Goal: Task Accomplishment & Management: Use online tool/utility

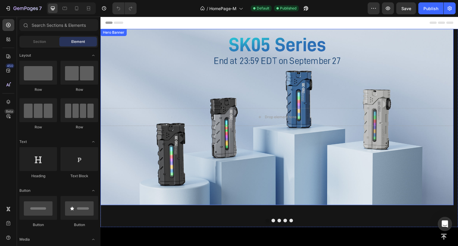
click at [163, 76] on div "Background Image" at bounding box center [277, 117] width 353 height 177
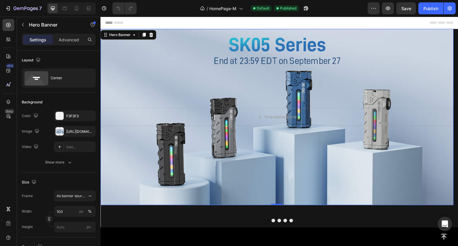
click at [186, 74] on div "Background Image" at bounding box center [277, 117] width 353 height 177
click at [137, 80] on div "Background Image" at bounding box center [277, 117] width 353 height 177
click at [133, 159] on div "Background Image" at bounding box center [277, 117] width 353 height 177
click at [59, 132] on div at bounding box center [59, 131] width 8 height 8
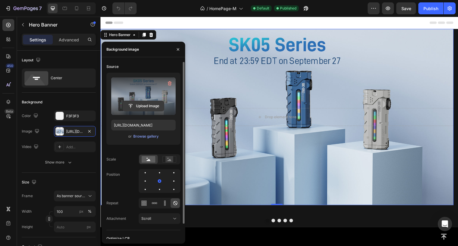
click at [148, 106] on input "file" at bounding box center [143, 106] width 41 height 10
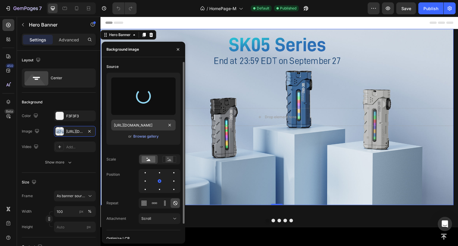
type input "[URL][DOMAIN_NAME]"
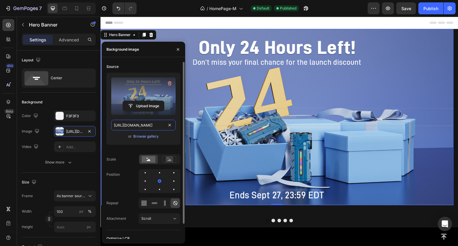
click at [146, 126] on input "[URL][DOMAIN_NAME]" at bounding box center [143, 125] width 64 height 11
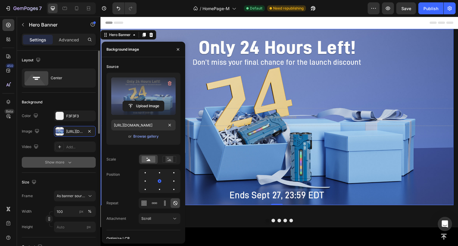
click at [62, 164] on div "Show more" at bounding box center [59, 163] width 28 height 6
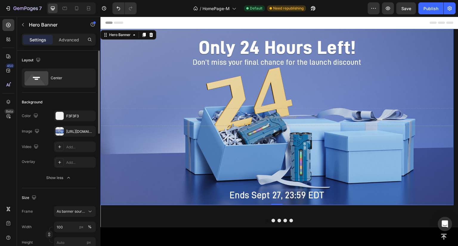
scroll to position [30, 0]
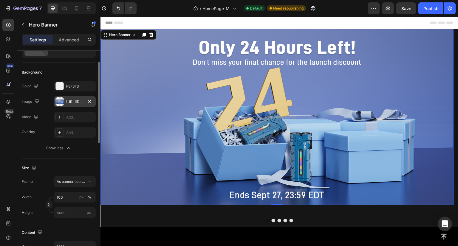
click at [61, 100] on div at bounding box center [59, 102] width 8 height 8
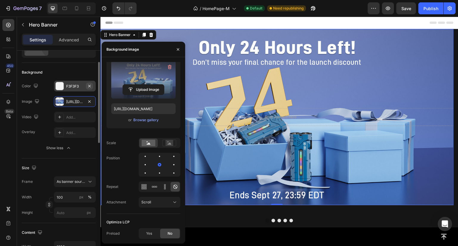
scroll to position [0, 0]
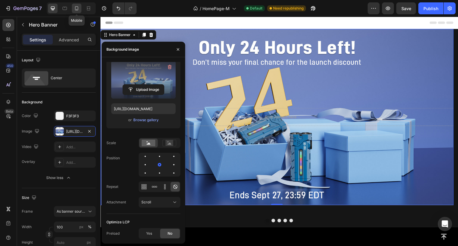
click at [77, 8] on icon at bounding box center [77, 8] width 6 height 6
type input "500"
type input "100%"
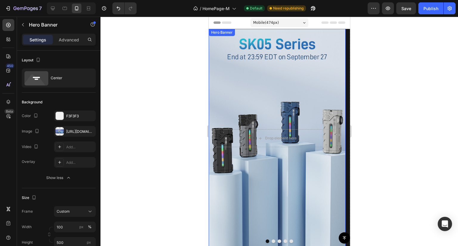
click at [258, 100] on div "Background Image" at bounding box center [277, 138] width 137 height 219
click at [257, 97] on div "Background Image" at bounding box center [277, 138] width 137 height 219
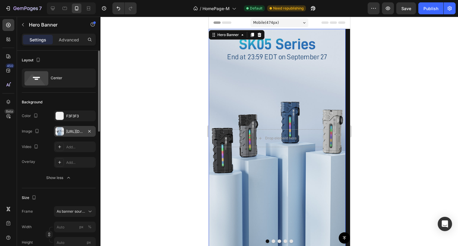
drag, startPoint x: 61, startPoint y: 134, endPoint x: 64, endPoint y: 132, distance: 3.4
click at [61, 133] on div at bounding box center [59, 131] width 8 height 8
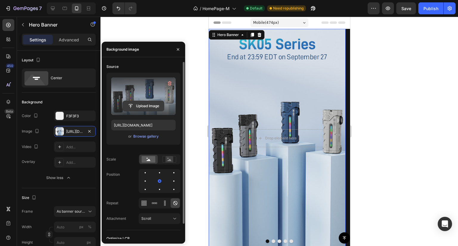
click at [136, 105] on input "file" at bounding box center [143, 106] width 41 height 10
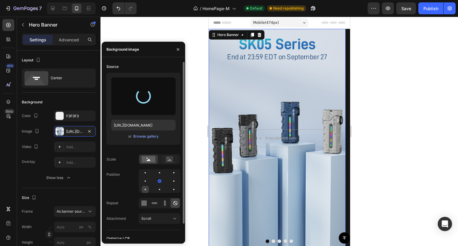
type input "[URL][DOMAIN_NAME]"
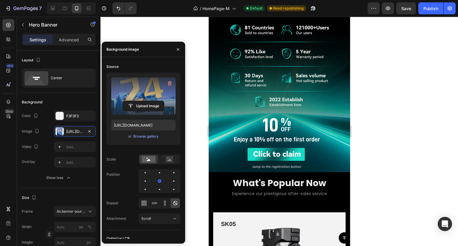
scroll to position [268, 0]
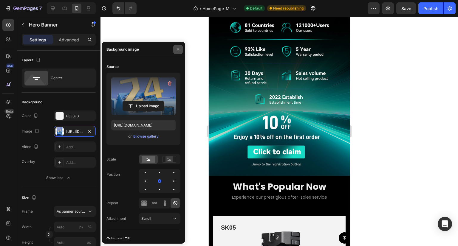
click at [176, 50] on icon "button" at bounding box center [178, 49] width 5 height 5
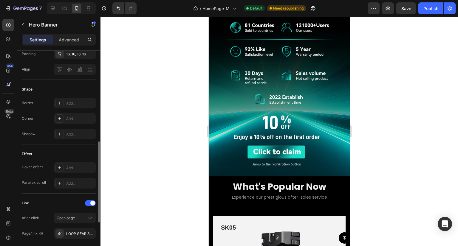
scroll to position [298, 0]
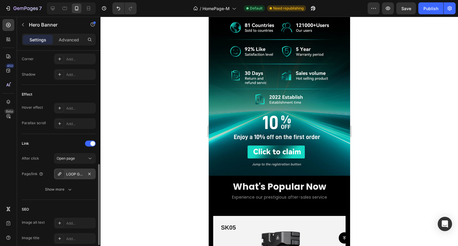
click at [70, 173] on div "LOOP GEAR SK05 Pro BLUE Flat LED Flashlight" at bounding box center [74, 174] width 17 height 5
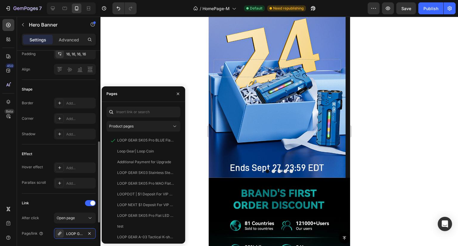
scroll to position [0, 0]
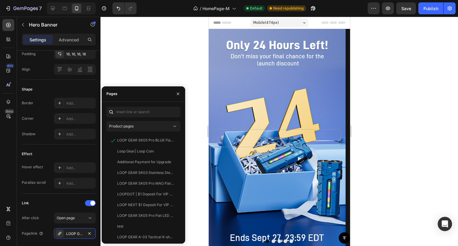
click at [259, 79] on div "Background Image" at bounding box center [277, 138] width 137 height 219
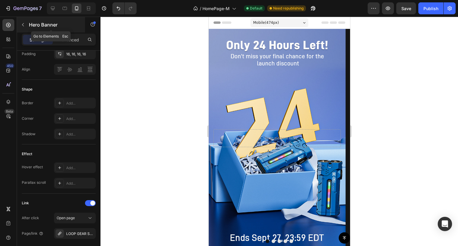
click at [21, 27] on icon "button" at bounding box center [23, 24] width 5 height 5
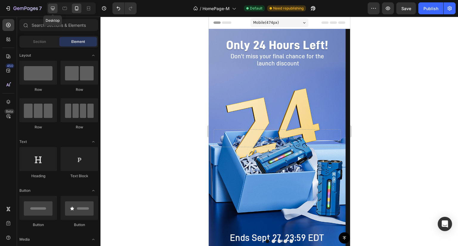
click at [54, 10] on icon at bounding box center [53, 8] width 6 height 6
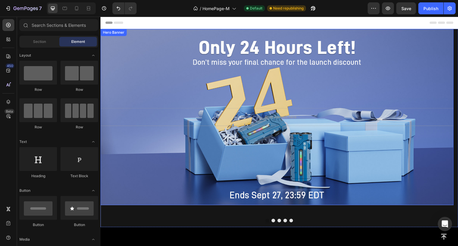
click at [156, 68] on div "Background Image" at bounding box center [277, 117] width 353 height 177
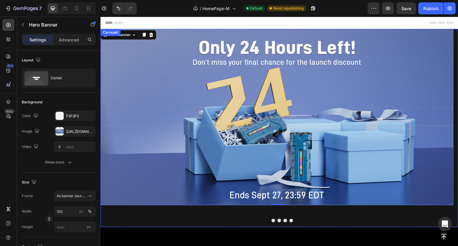
click at [272, 221] on button "Dot" at bounding box center [274, 221] width 4 height 4
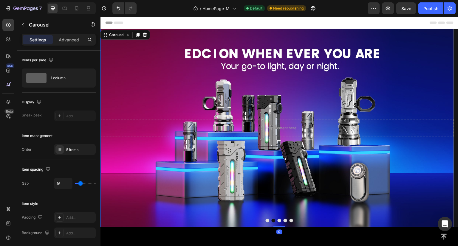
click at [278, 221] on button "Dot" at bounding box center [280, 221] width 4 height 4
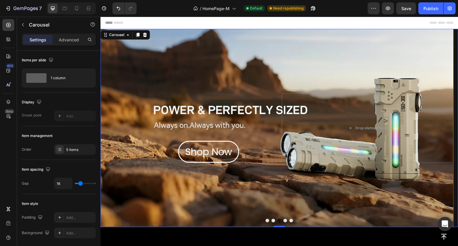
click at [284, 221] on button "Dot" at bounding box center [286, 221] width 4 height 4
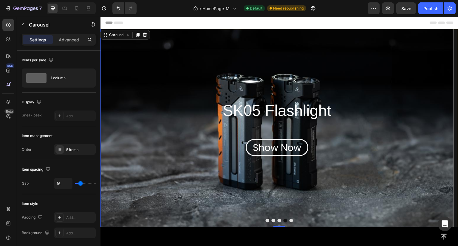
click at [290, 221] on button "Dot" at bounding box center [292, 221] width 4 height 4
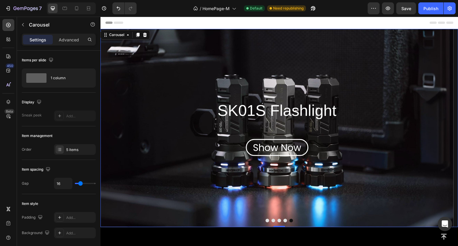
click at [281, 221] on div at bounding box center [280, 221] width 358 height 4
click at [284, 221] on button "Dot" at bounding box center [286, 221] width 4 height 4
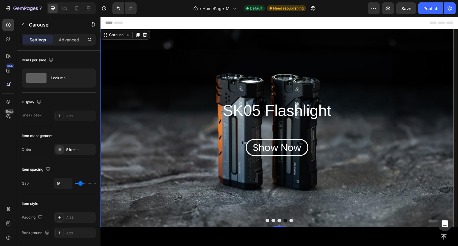
click at [278, 221] on button "Dot" at bounding box center [280, 221] width 4 height 4
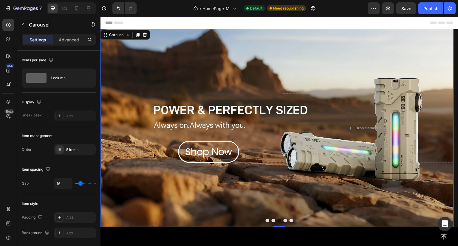
click at [272, 222] on button "Dot" at bounding box center [274, 221] width 4 height 4
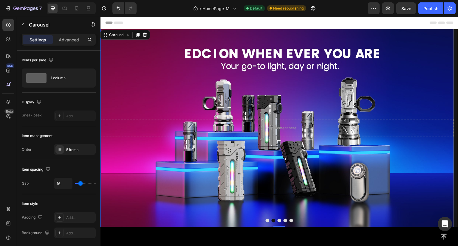
click at [266, 221] on button "Dot" at bounding box center [268, 221] width 4 height 4
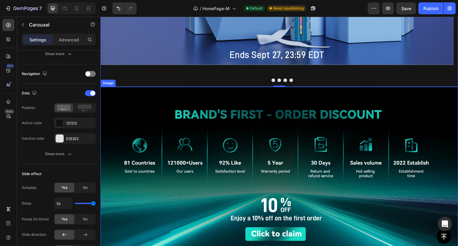
scroll to position [179, 0]
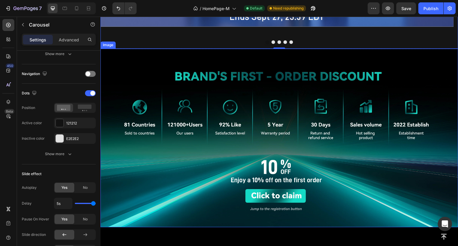
click at [169, 131] on img at bounding box center [280, 138] width 358 height 179
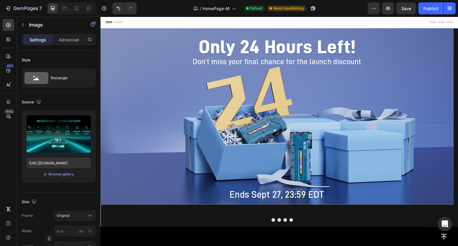
scroll to position [0, 0]
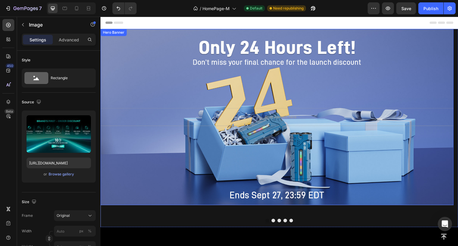
click at [153, 61] on div "Background Image" at bounding box center [277, 117] width 353 height 177
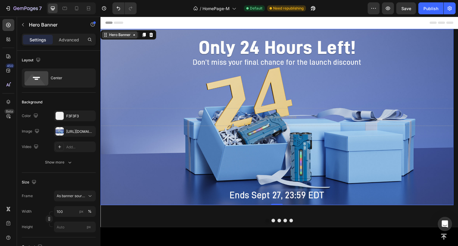
click at [134, 35] on icon at bounding box center [134, 35] width 5 height 5
click at [177, 68] on div "Background Image" at bounding box center [277, 117] width 353 height 177
click at [134, 36] on icon at bounding box center [134, 35] width 5 height 5
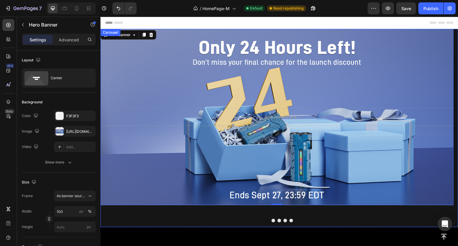
click at [272, 220] on button "Dot" at bounding box center [274, 221] width 4 height 4
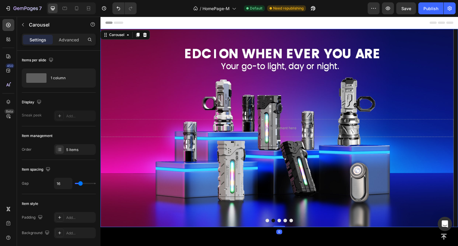
click at [278, 220] on button "Dot" at bounding box center [280, 221] width 4 height 4
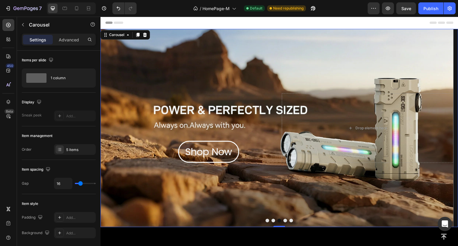
click at [284, 220] on button "Dot" at bounding box center [286, 221] width 4 height 4
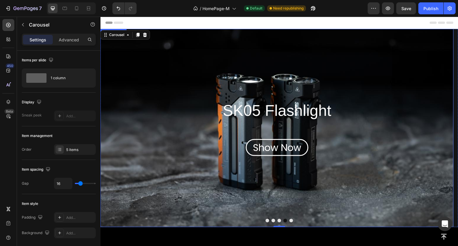
click at [291, 223] on div "Background Image" at bounding box center [277, 128] width 353 height 199
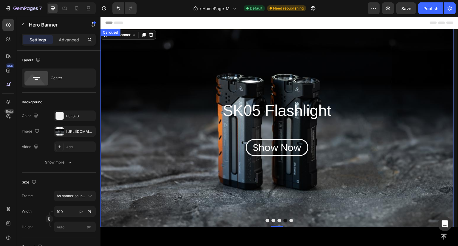
click at [290, 222] on button "Dot" at bounding box center [292, 221] width 4 height 4
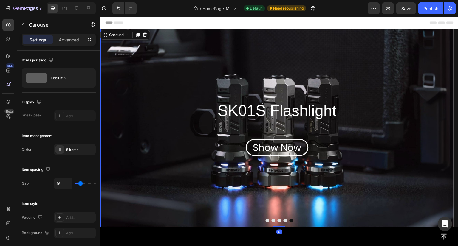
click at [266, 221] on button "Dot" at bounding box center [268, 221] width 4 height 4
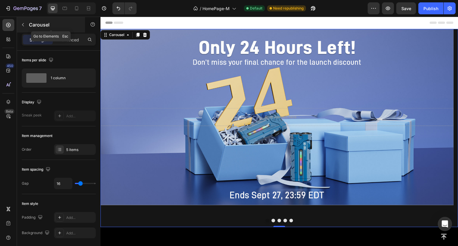
click at [24, 24] on icon "button" at bounding box center [23, 24] width 5 height 5
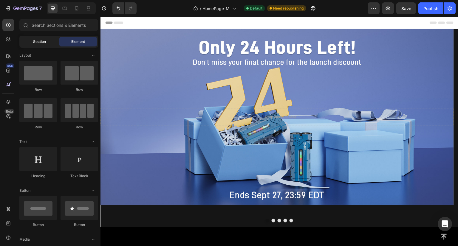
click at [38, 41] on span "Section" at bounding box center [39, 41] width 13 height 5
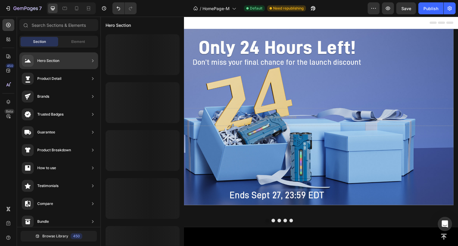
click at [92, 59] on icon at bounding box center [93, 61] width 6 height 6
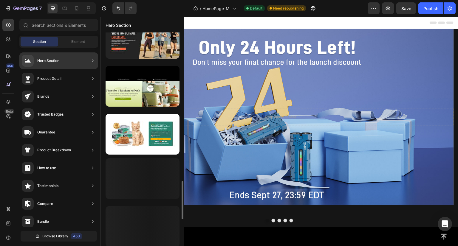
scroll to position [952, 0]
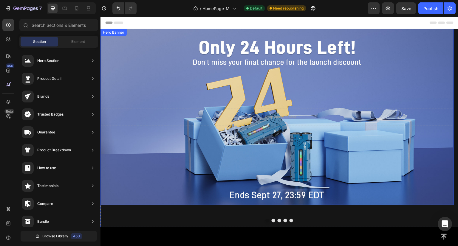
click at [147, 71] on div "Background Image" at bounding box center [277, 117] width 353 height 177
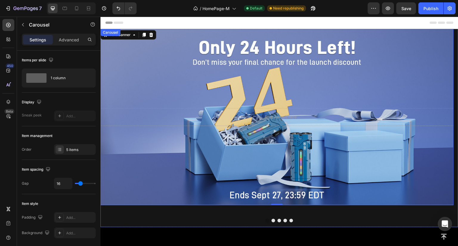
click at [290, 223] on button "Dot" at bounding box center [292, 221] width 4 height 4
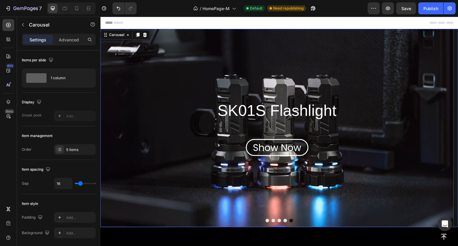
click at [284, 222] on button "Dot" at bounding box center [286, 221] width 4 height 4
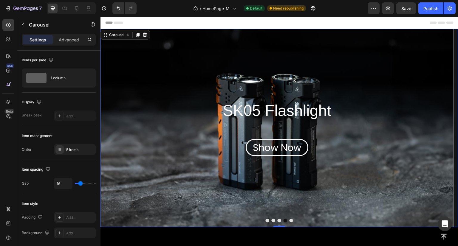
click at [280, 222] on div at bounding box center [280, 221] width 358 height 4
click at [278, 222] on button "Dot" at bounding box center [280, 221] width 4 height 4
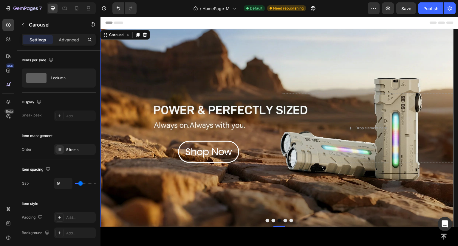
click at [272, 221] on button "Dot" at bounding box center [274, 221] width 4 height 4
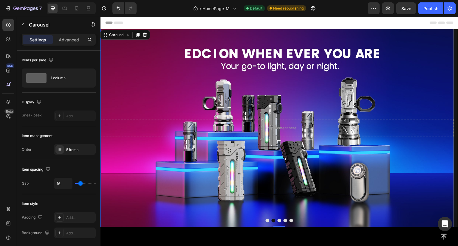
click at [263, 222] on div at bounding box center [280, 221] width 358 height 4
click at [266, 222] on button "Dot" at bounding box center [268, 221] width 4 height 4
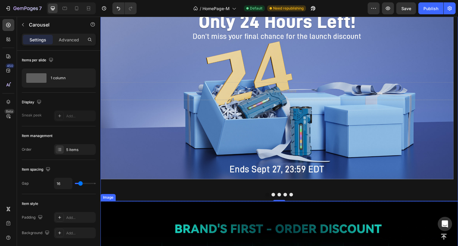
scroll to position [0, 0]
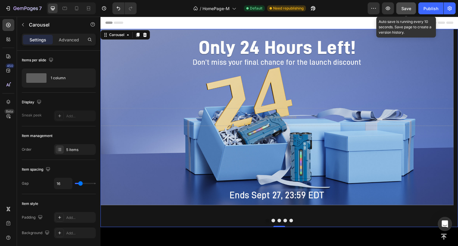
click at [407, 10] on span "Save" at bounding box center [407, 8] width 10 height 5
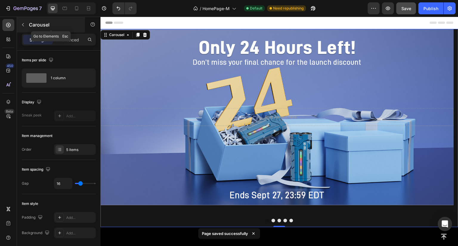
click at [23, 22] on button "button" at bounding box center [23, 25] width 10 height 10
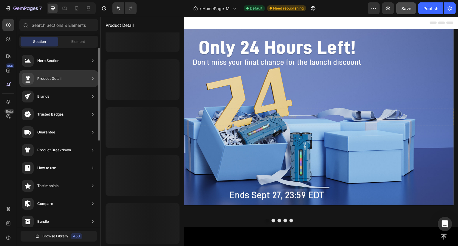
scroll to position [263, 0]
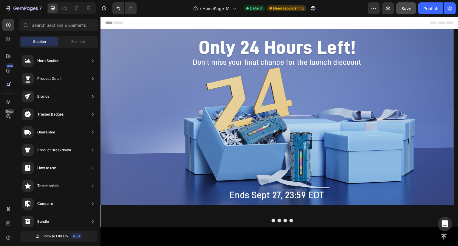
click at [74, 13] on div at bounding box center [71, 8] width 49 height 12
click at [77, 9] on icon at bounding box center [76, 9] width 1 height 1
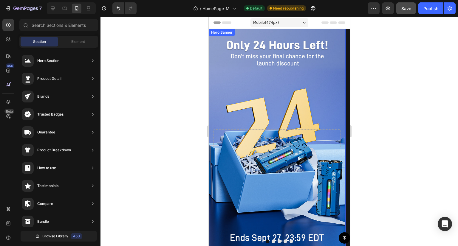
click at [256, 71] on div "Background Image" at bounding box center [277, 138] width 137 height 219
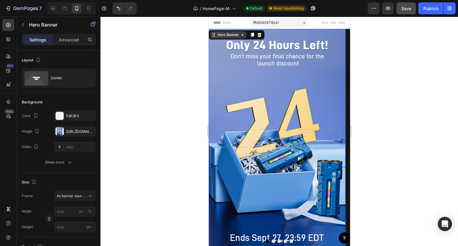
click at [213, 36] on icon at bounding box center [212, 36] width 1 height 1
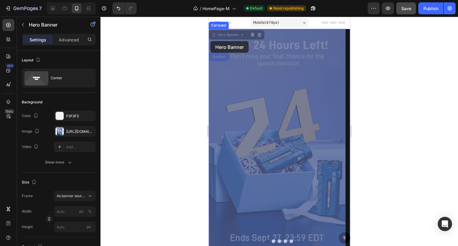
drag, startPoint x: 213, startPoint y: 36, endPoint x: 210, endPoint y: 39, distance: 3.8
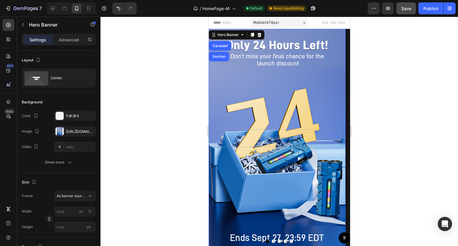
click at [248, 84] on div "Background Image" at bounding box center [277, 138] width 137 height 219
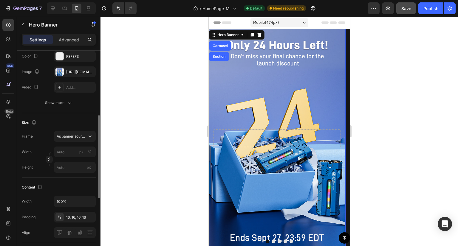
scroll to position [89, 0]
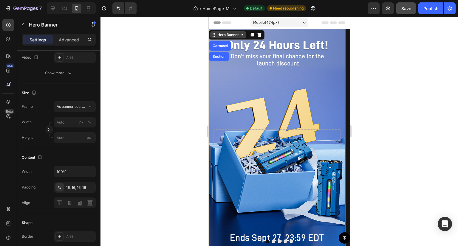
click at [242, 36] on icon at bounding box center [242, 35] width 5 height 5
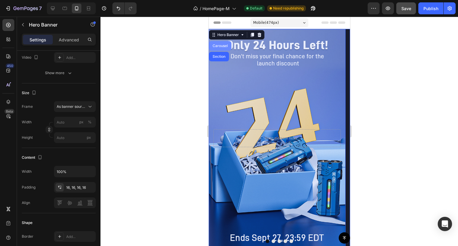
click at [227, 44] on div "Carousel" at bounding box center [220, 46] width 18 height 4
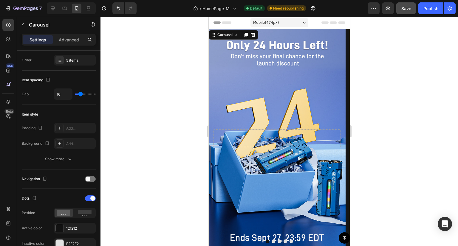
scroll to position [0, 0]
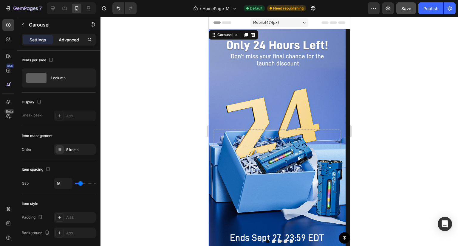
click at [73, 37] on p "Advanced" at bounding box center [69, 40] width 20 height 6
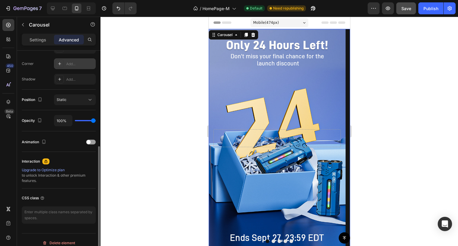
scroll to position [185, 0]
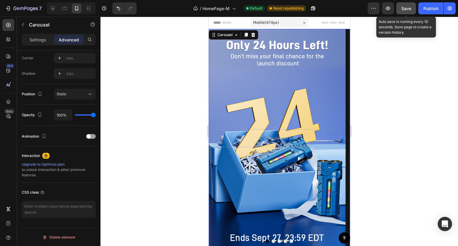
click at [406, 9] on span "Save" at bounding box center [407, 8] width 10 height 5
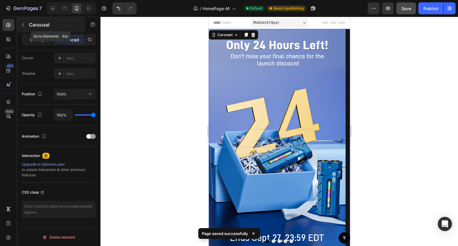
click at [21, 26] on icon "button" at bounding box center [23, 24] width 5 height 5
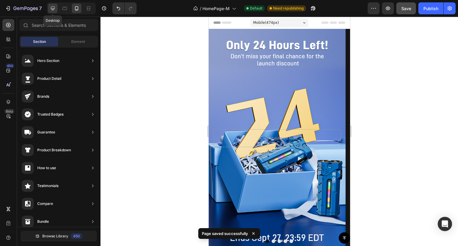
click at [53, 13] on div at bounding box center [53, 9] width 10 height 10
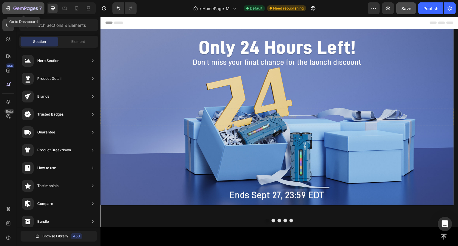
click at [13, 7] on icon "button" at bounding box center [25, 8] width 24 height 5
